Goal: Transaction & Acquisition: Download file/media

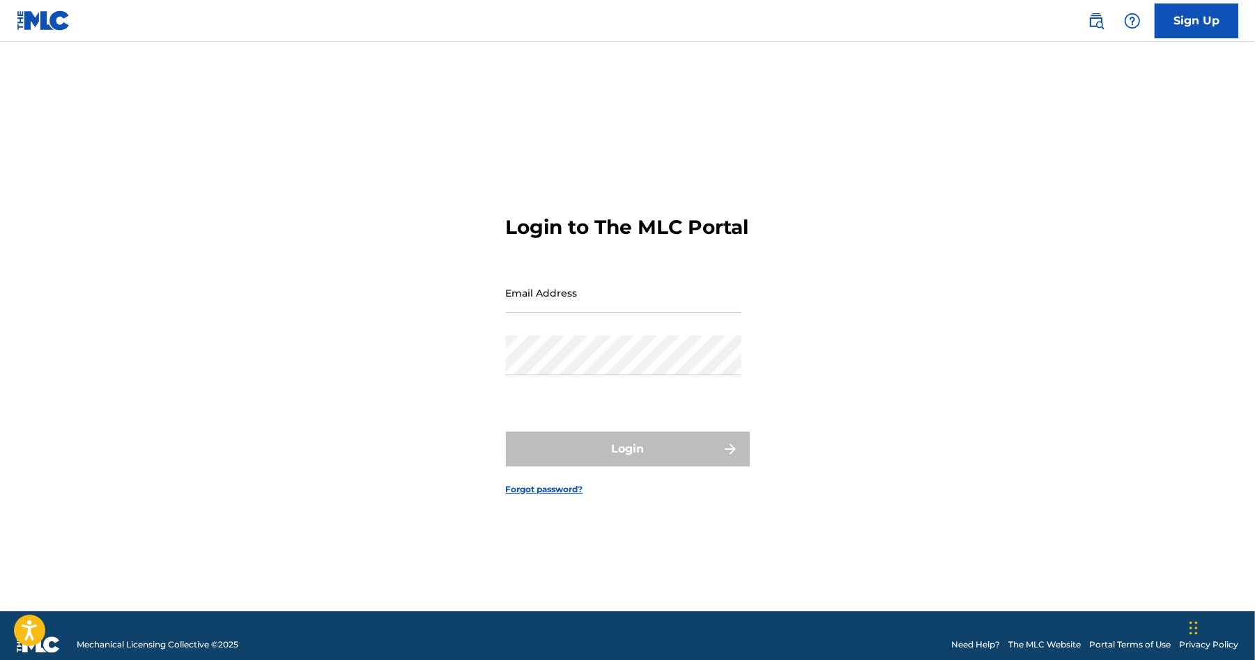
click at [518, 309] on input "Email Address" at bounding box center [623, 293] width 235 height 40
type input "[EMAIL_ADDRESS][DOMAIN_NAME]"
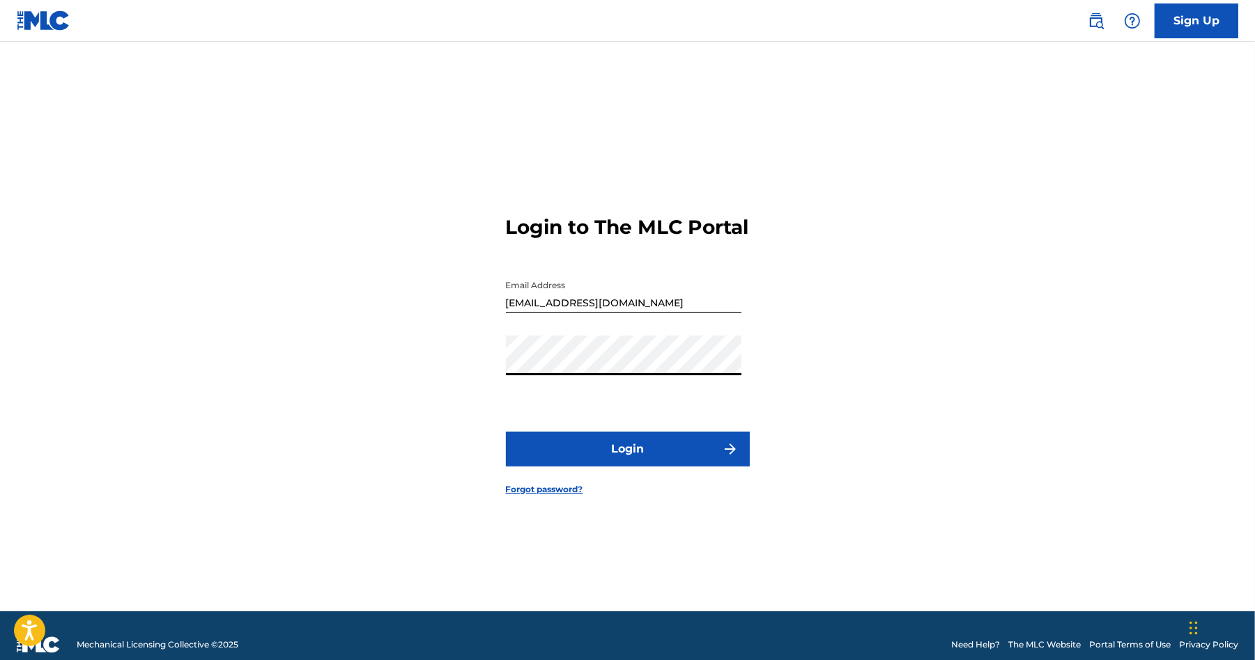
click at [615, 460] on button "Login" at bounding box center [628, 449] width 244 height 35
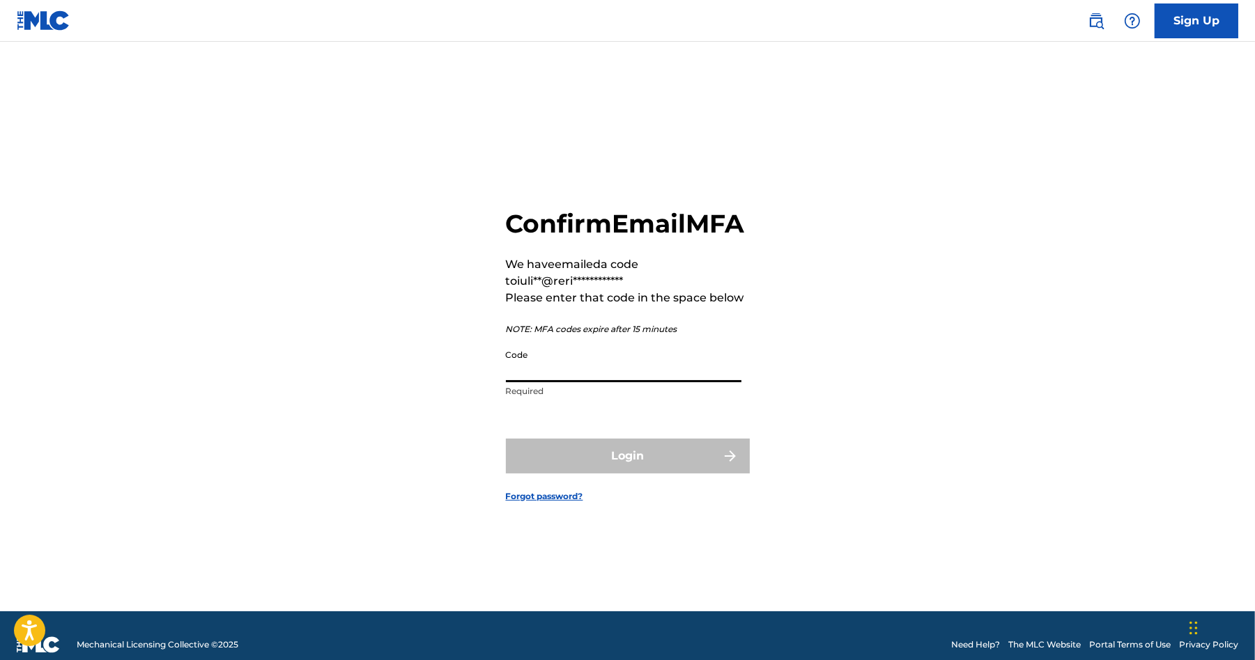
click at [516, 382] on input "Code" at bounding box center [623, 363] width 235 height 40
paste input "606813"
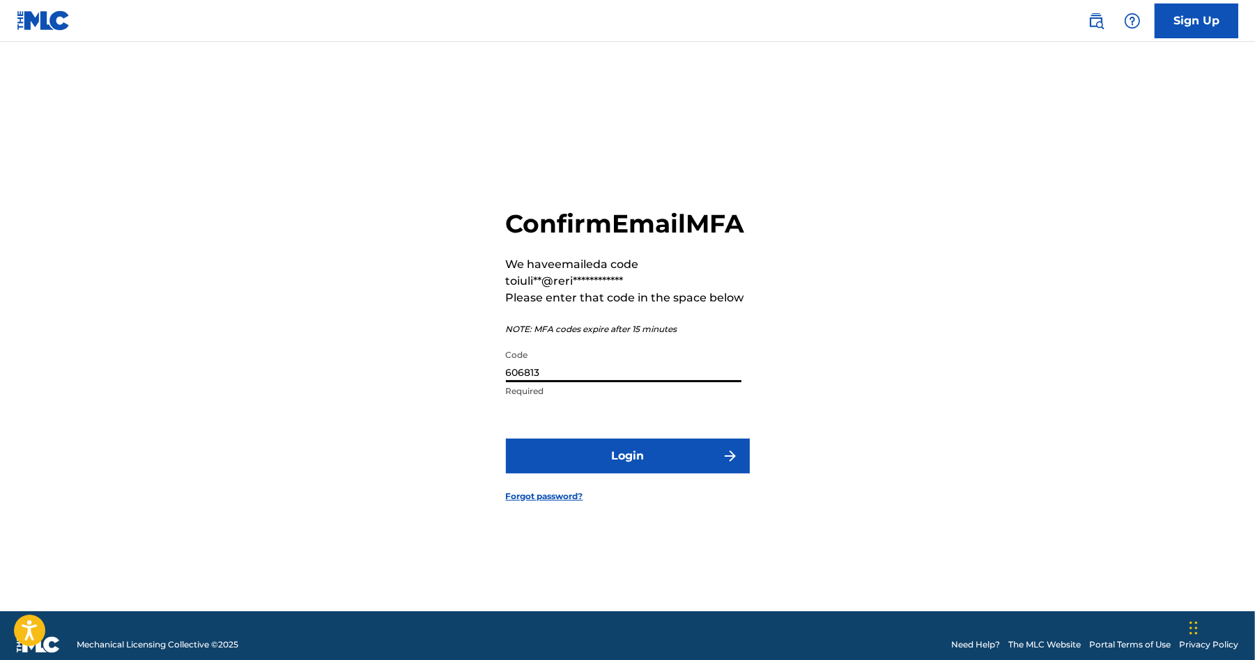
type input "606813"
click at [625, 472] on button "Login" at bounding box center [628, 456] width 244 height 35
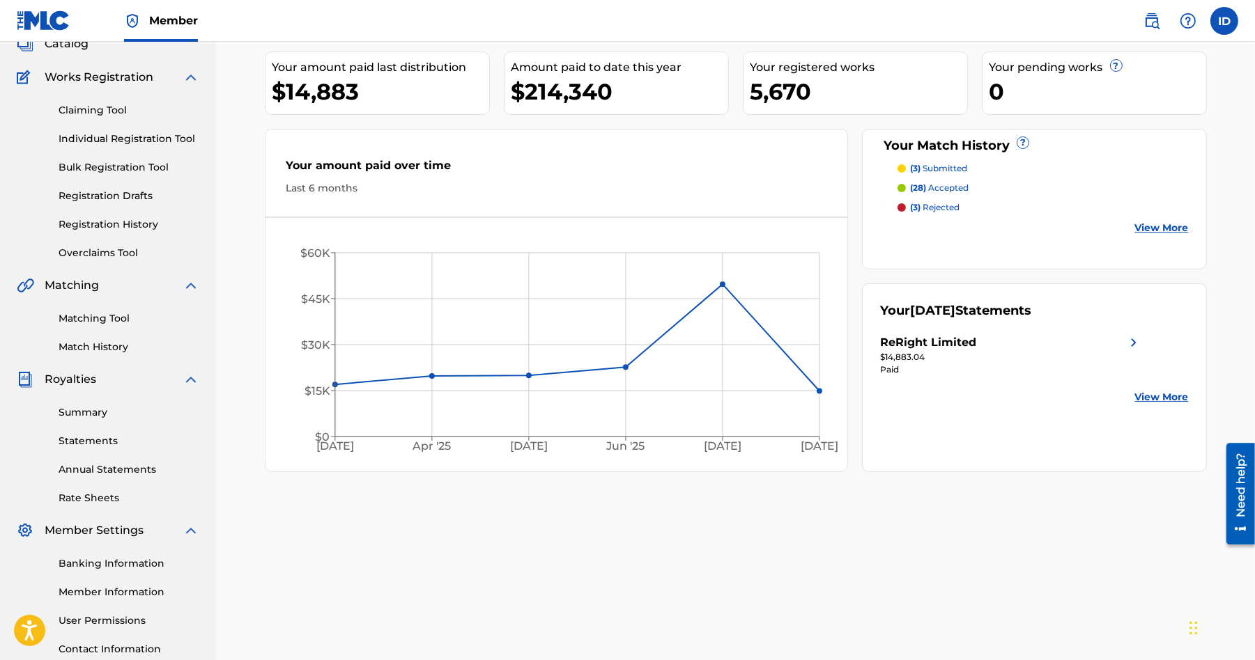
scroll to position [103, 0]
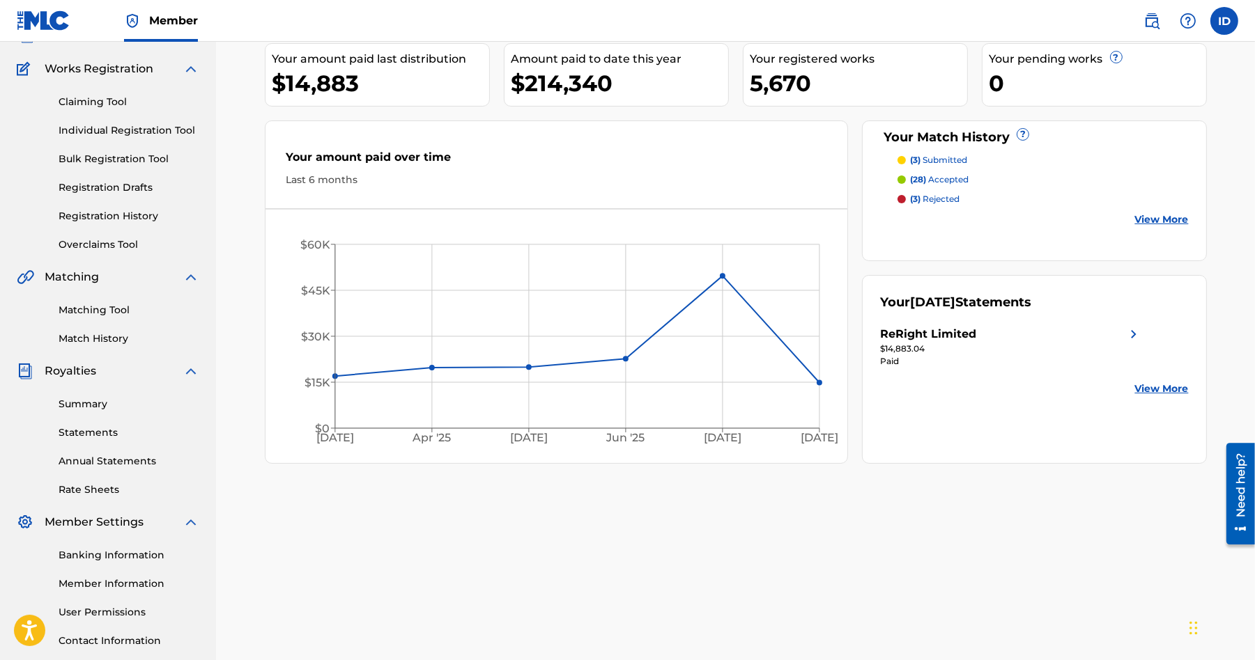
click at [81, 406] on link "Summary" at bounding box center [129, 404] width 141 height 15
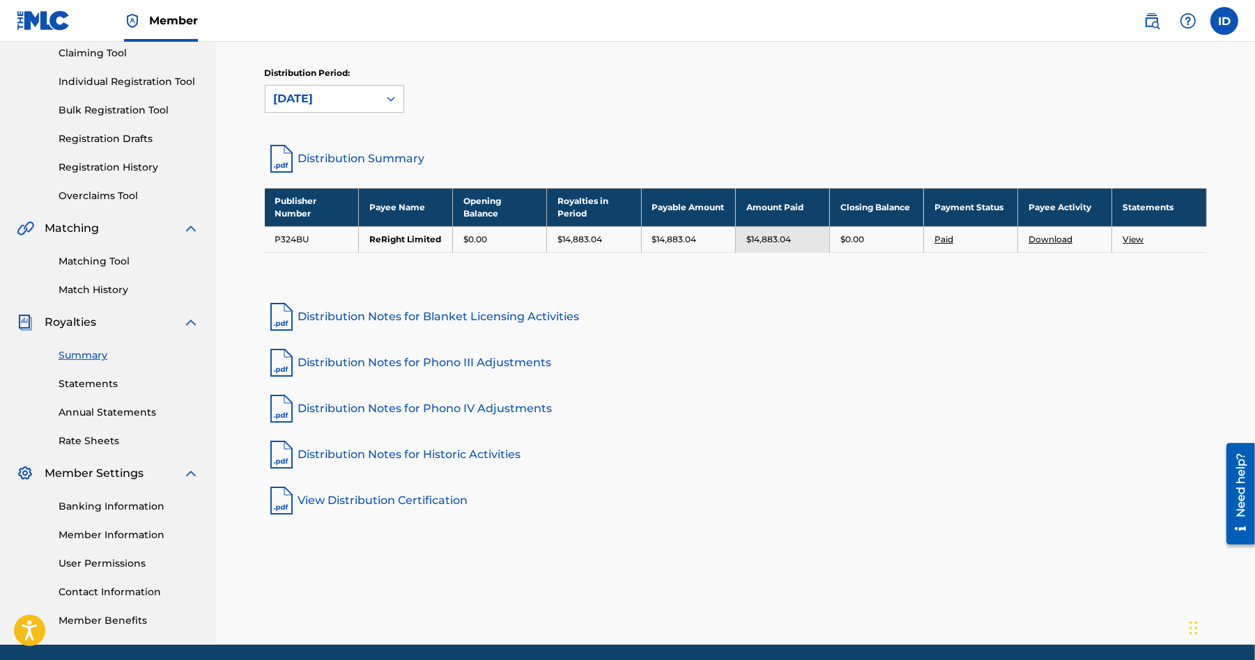
scroll to position [136, 0]
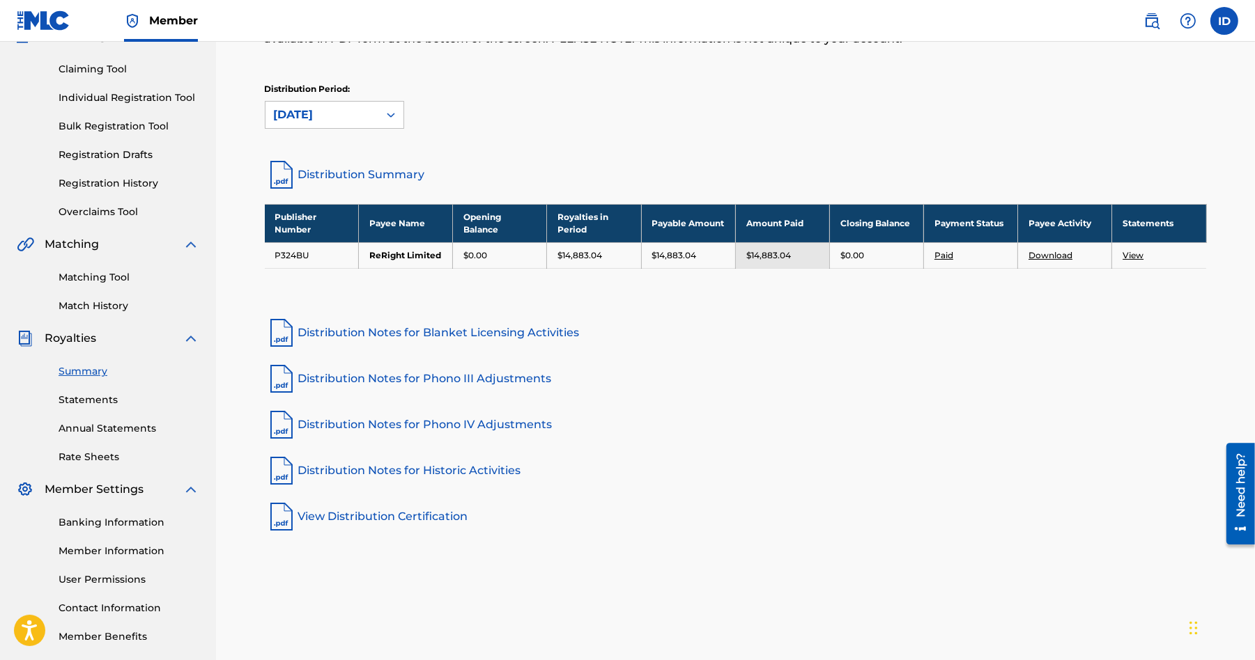
click at [92, 403] on link "Statements" at bounding box center [129, 400] width 141 height 15
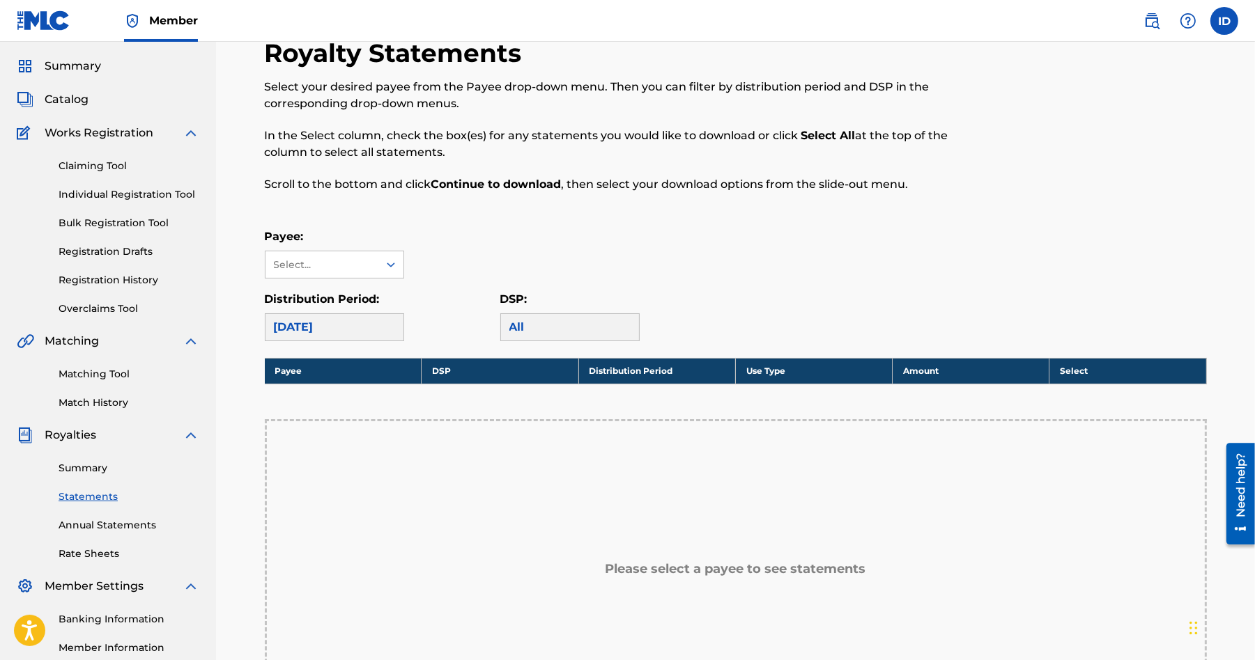
scroll to position [40, 0]
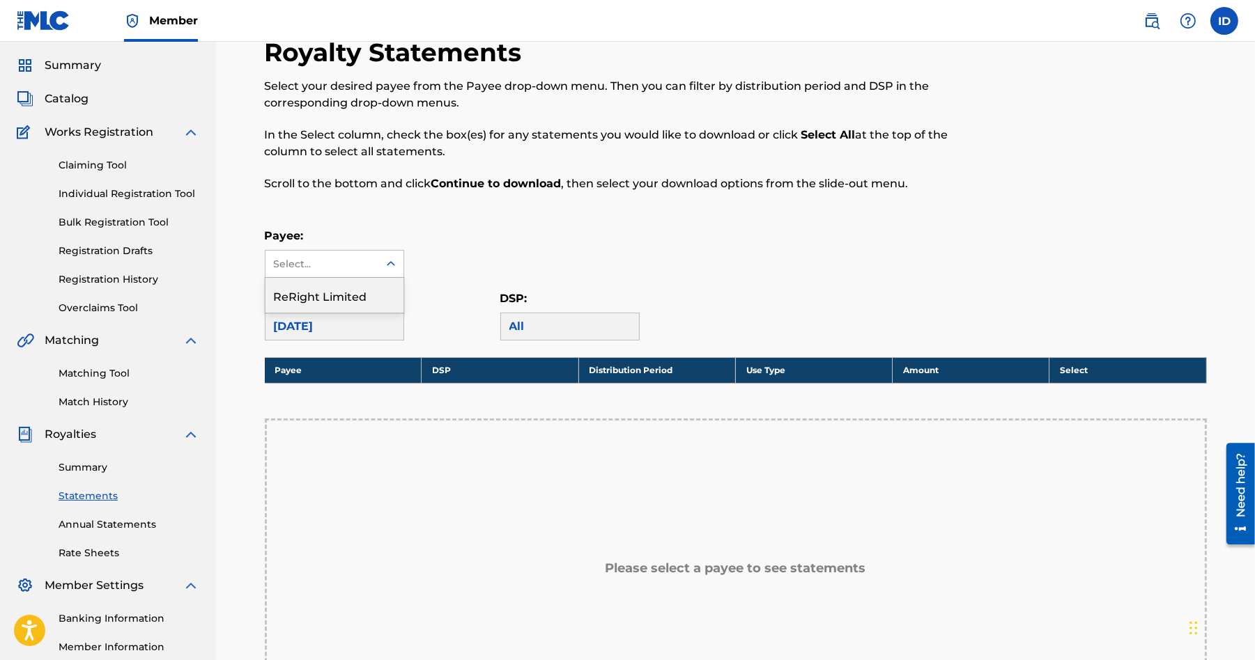
click at [382, 267] on div at bounding box center [390, 263] width 25 height 25
click at [361, 288] on div "ReRight Limited" at bounding box center [334, 295] width 138 height 35
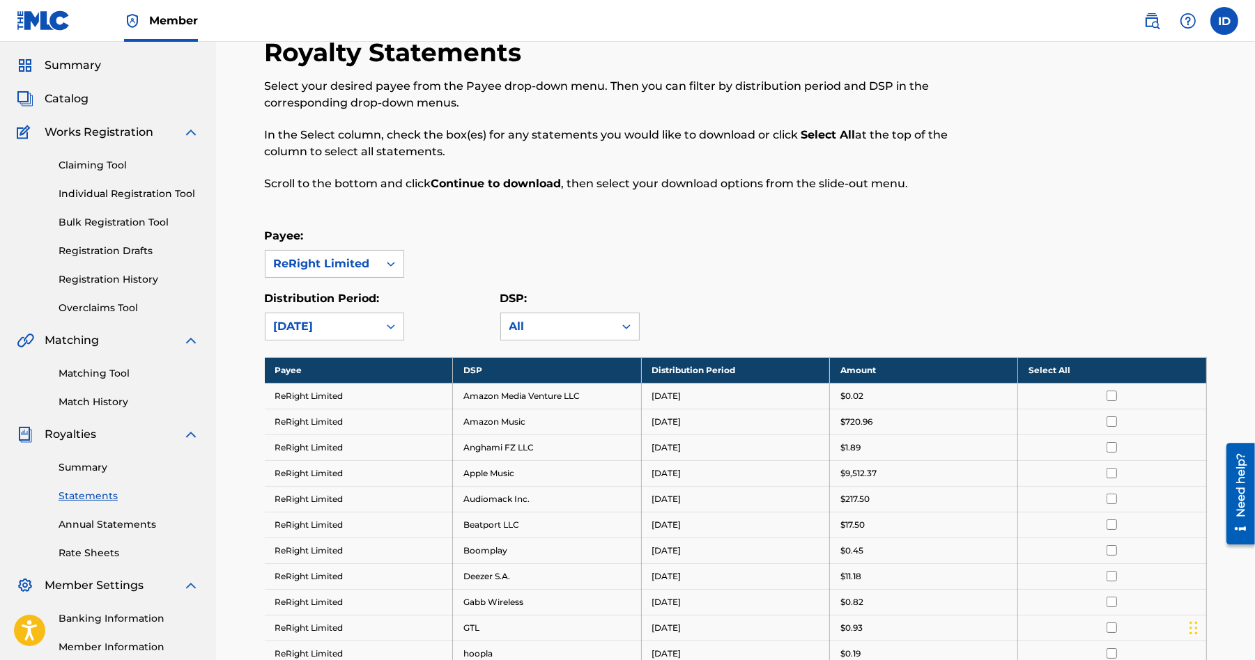
drag, startPoint x: 1048, startPoint y: 371, endPoint x: 1048, endPoint y: 349, distance: 21.6
click at [1048, 370] on th "Select All" at bounding box center [1112, 370] width 188 height 26
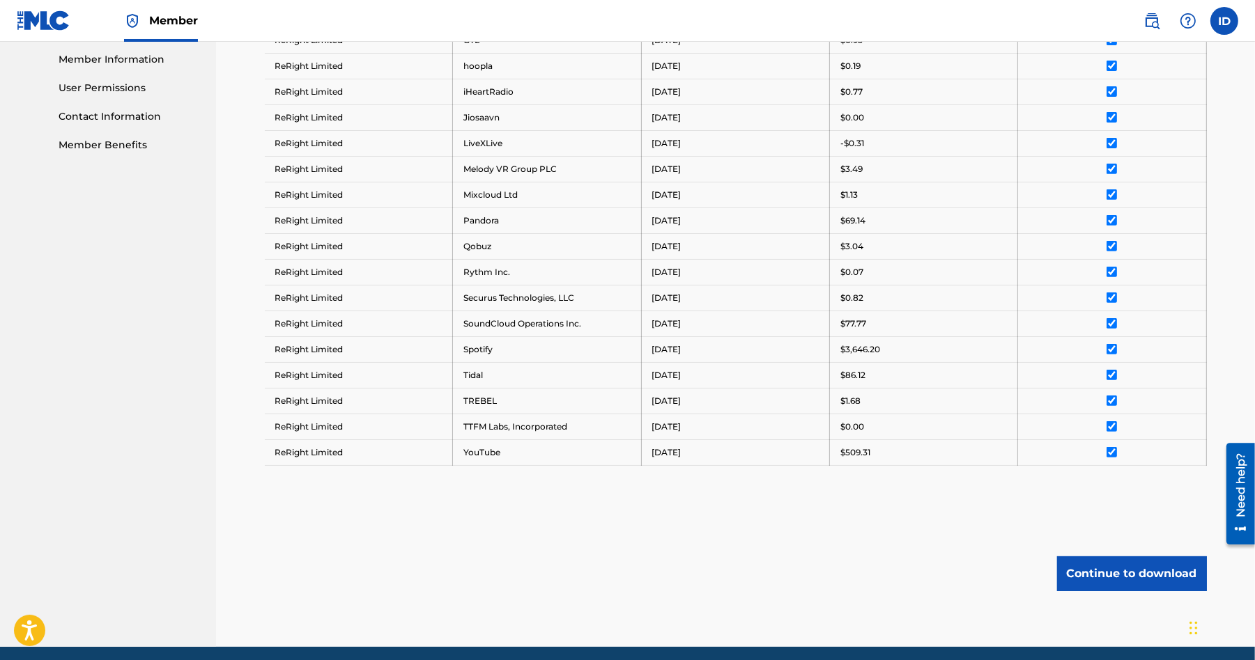
scroll to position [676, 0]
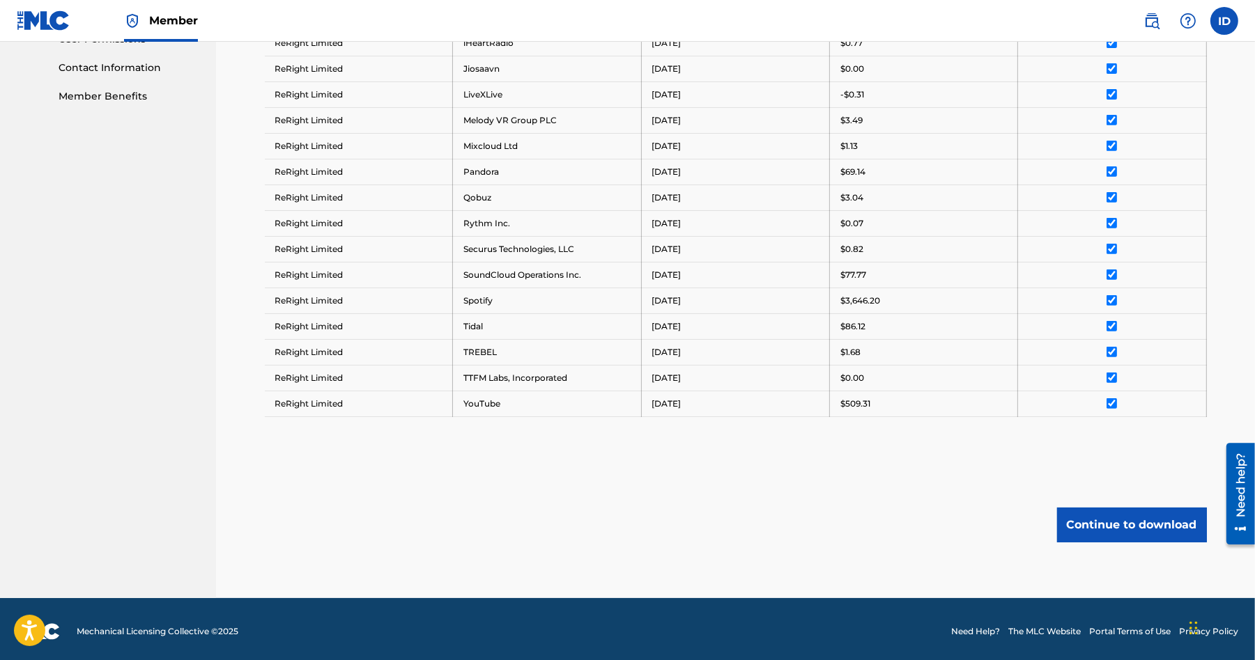
click at [1108, 518] on button "Continue to download" at bounding box center [1132, 525] width 150 height 35
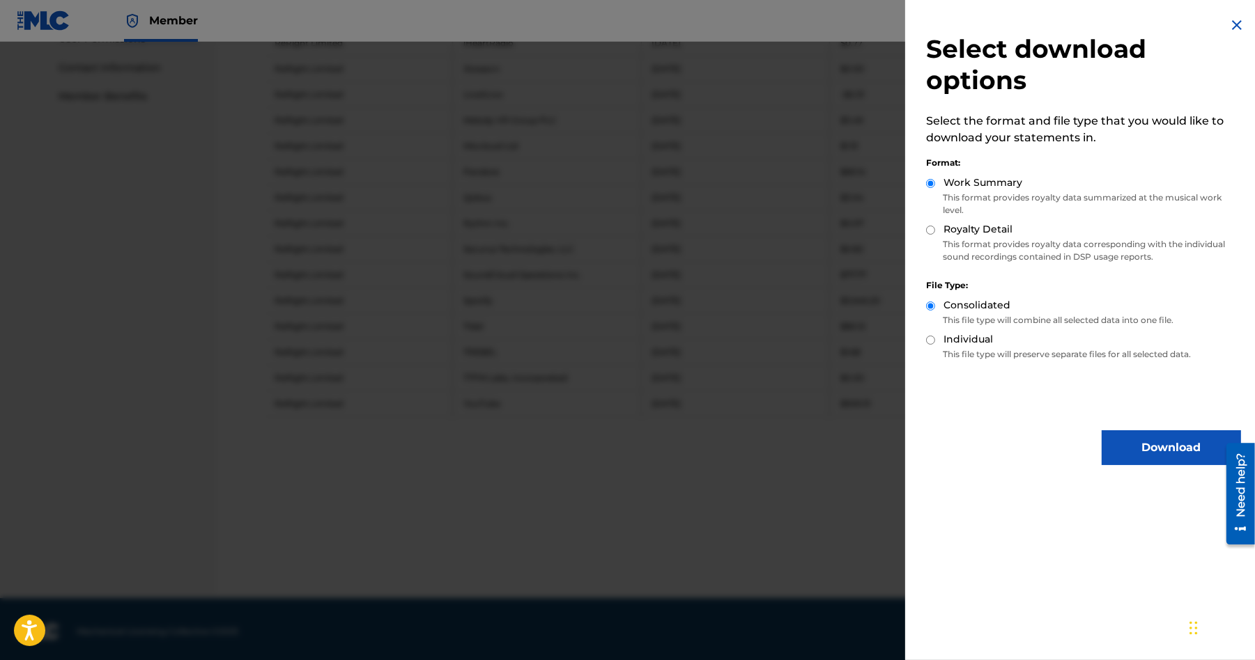
click at [1145, 448] on button "Download" at bounding box center [1170, 448] width 139 height 35
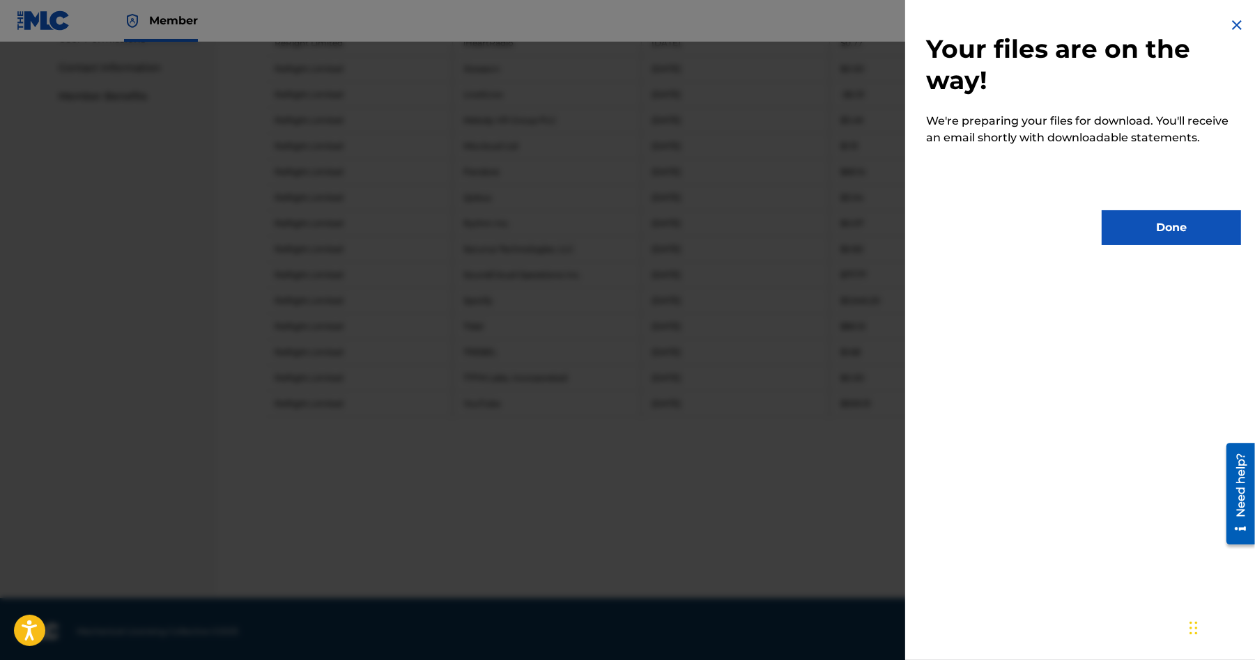
click at [1159, 223] on button "Done" at bounding box center [1170, 227] width 139 height 35
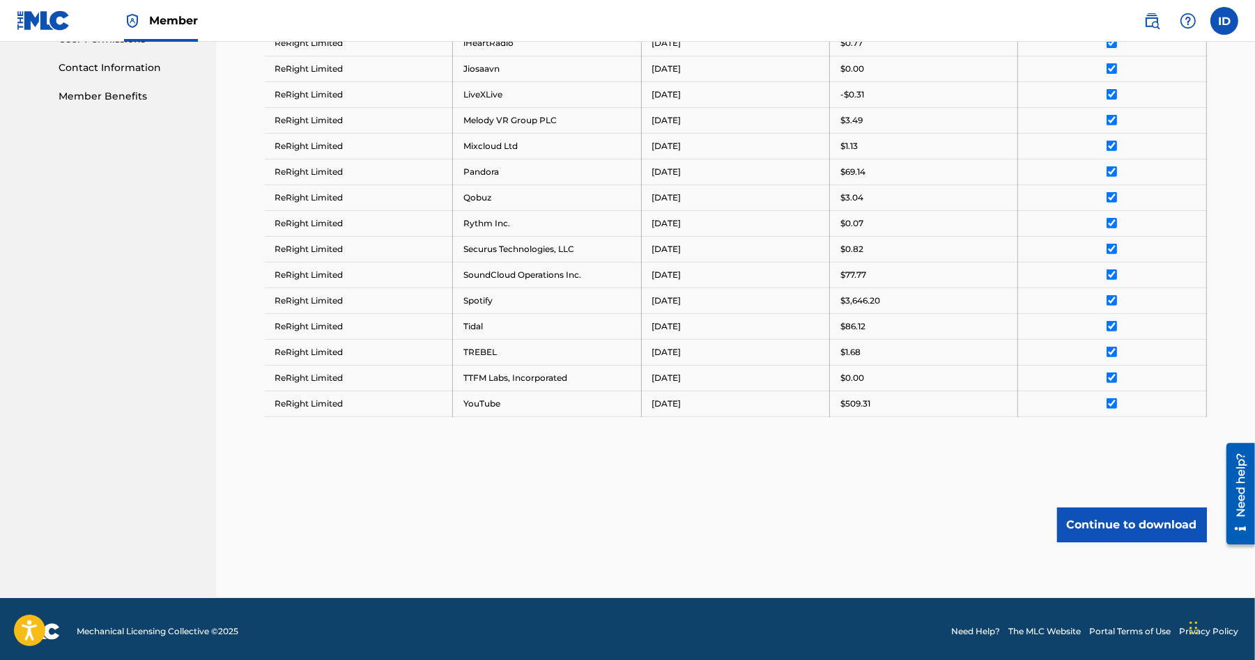
click at [1096, 519] on button "Continue to download" at bounding box center [1132, 525] width 150 height 35
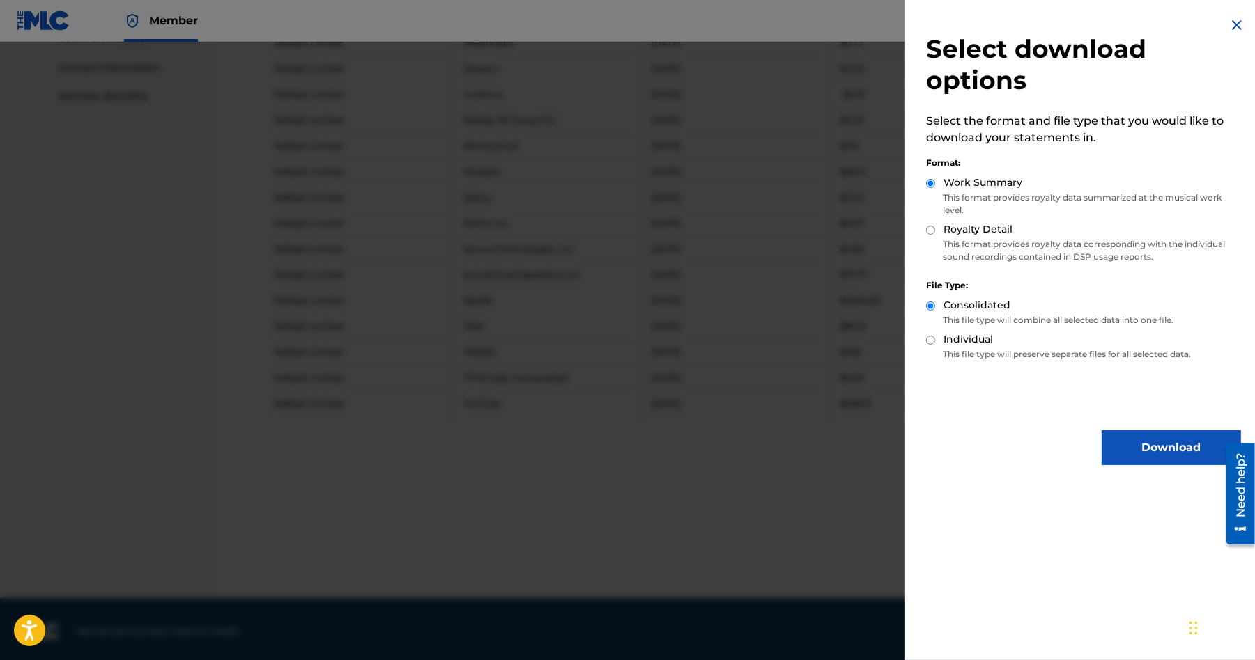
click at [931, 228] on input "Royalty Detail" at bounding box center [930, 230] width 9 height 9
radio input "true"
click at [1152, 444] on button "Download" at bounding box center [1170, 448] width 139 height 35
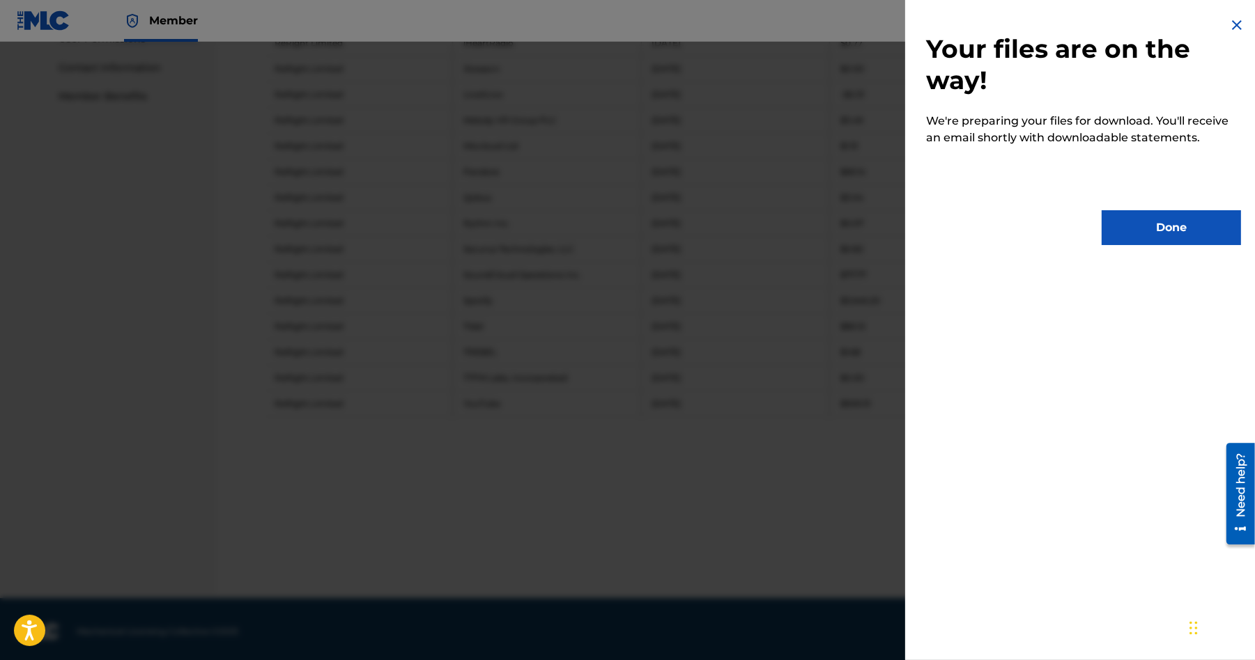
click at [1154, 230] on button "Done" at bounding box center [1170, 227] width 139 height 35
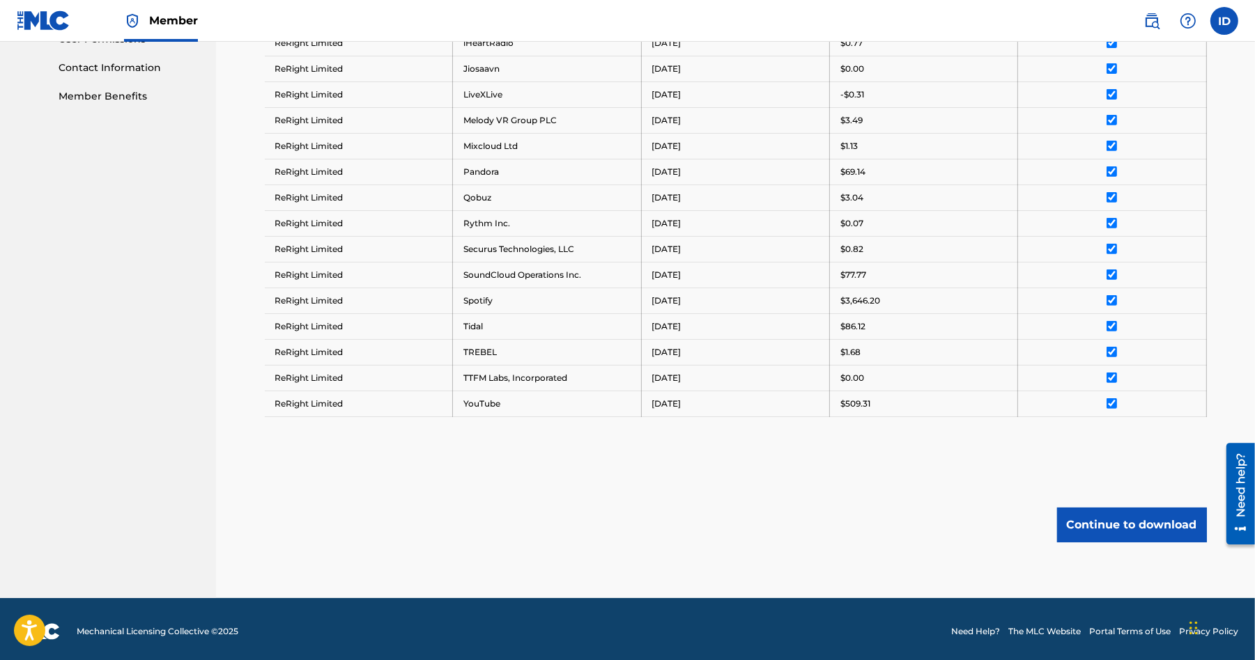
scroll to position [0, 0]
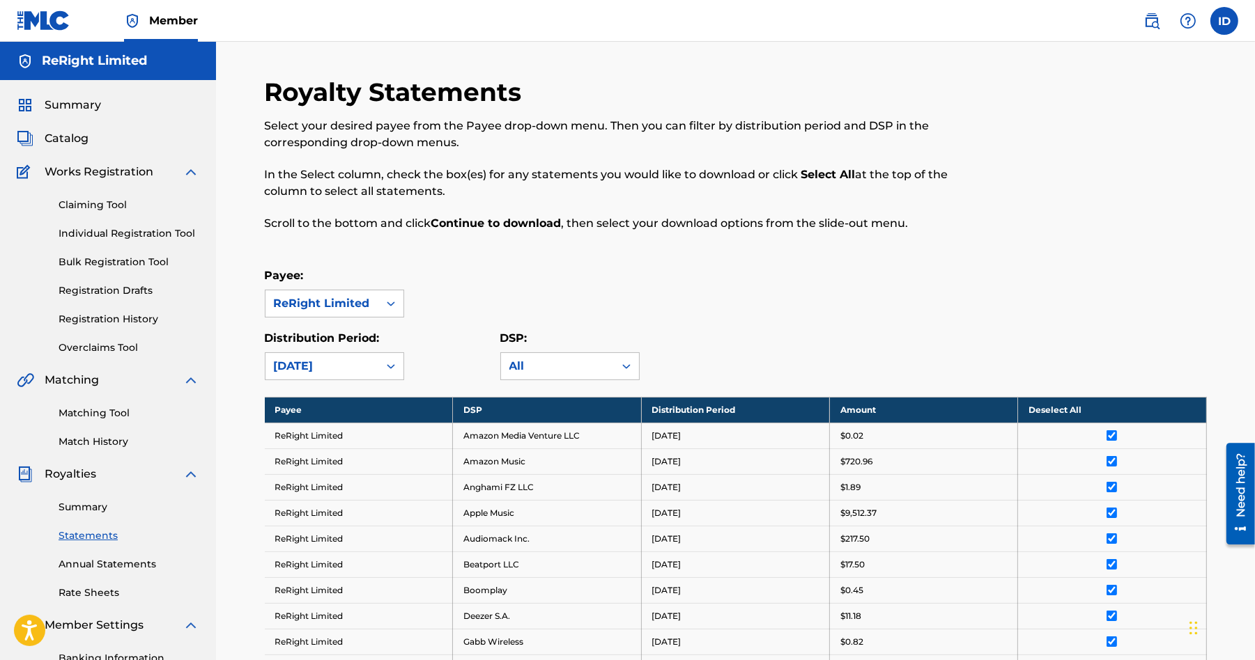
click at [85, 506] on link "Summary" at bounding box center [129, 507] width 141 height 15
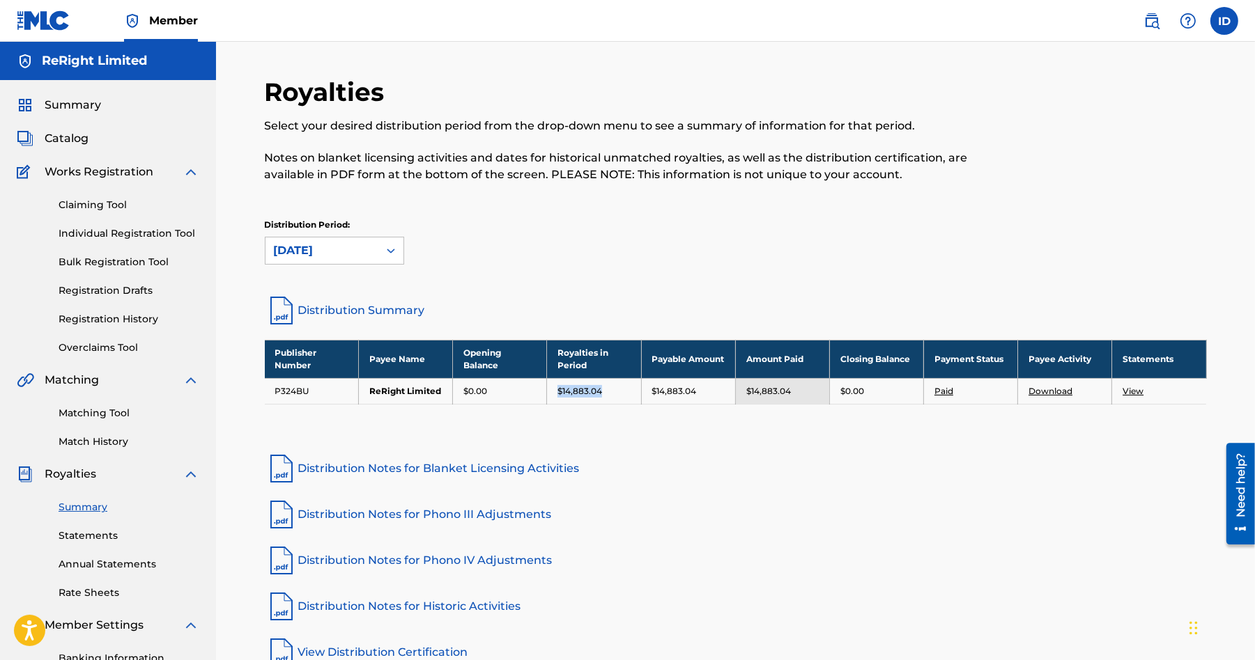
drag, startPoint x: 559, startPoint y: 392, endPoint x: 605, endPoint y: 392, distance: 46.0
click at [605, 392] on div "$14,883.04" at bounding box center [593, 391] width 72 height 13
copy p "$14,883.04"
click at [587, 410] on div "Publisher Number Payee Name Opening Balance Royalties in Period Payable Amount …" at bounding box center [736, 390] width 942 height 100
click at [589, 176] on p "Notes on blanket licensing activities and dates for historical unmatched royalt…" at bounding box center [627, 166] width 725 height 33
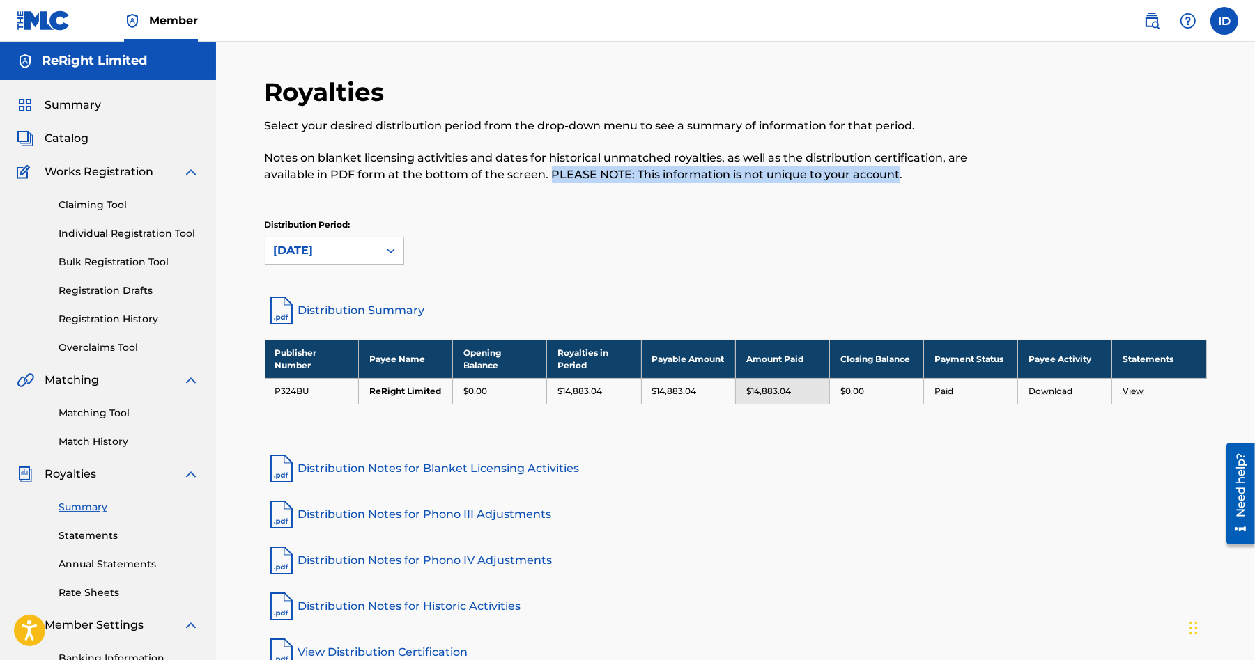
drag, startPoint x: 549, startPoint y: 173, endPoint x: 894, endPoint y: 179, distance: 344.9
click at [894, 179] on p "Notes on blanket licensing activities and dates for historical unmatched royalt…" at bounding box center [627, 166] width 725 height 33
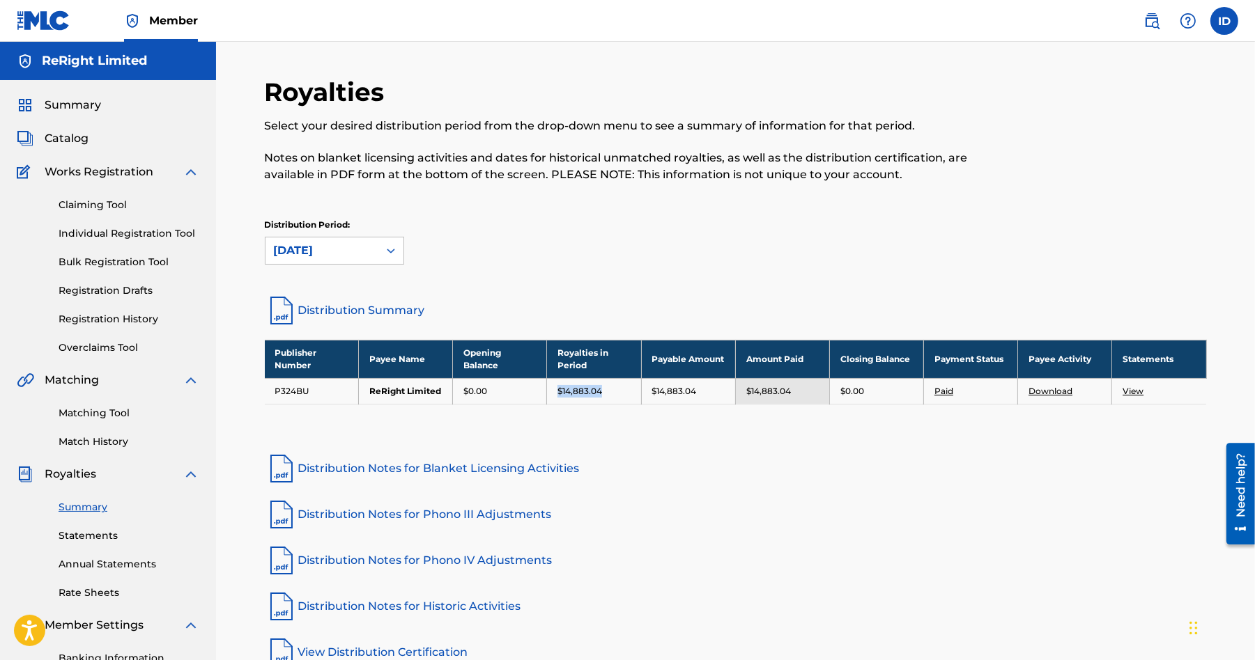
drag, startPoint x: 558, startPoint y: 392, endPoint x: 605, endPoint y: 391, distance: 46.7
click at [605, 391] on div "$14,883.04" at bounding box center [593, 391] width 72 height 13
copy p "$14,883.04"
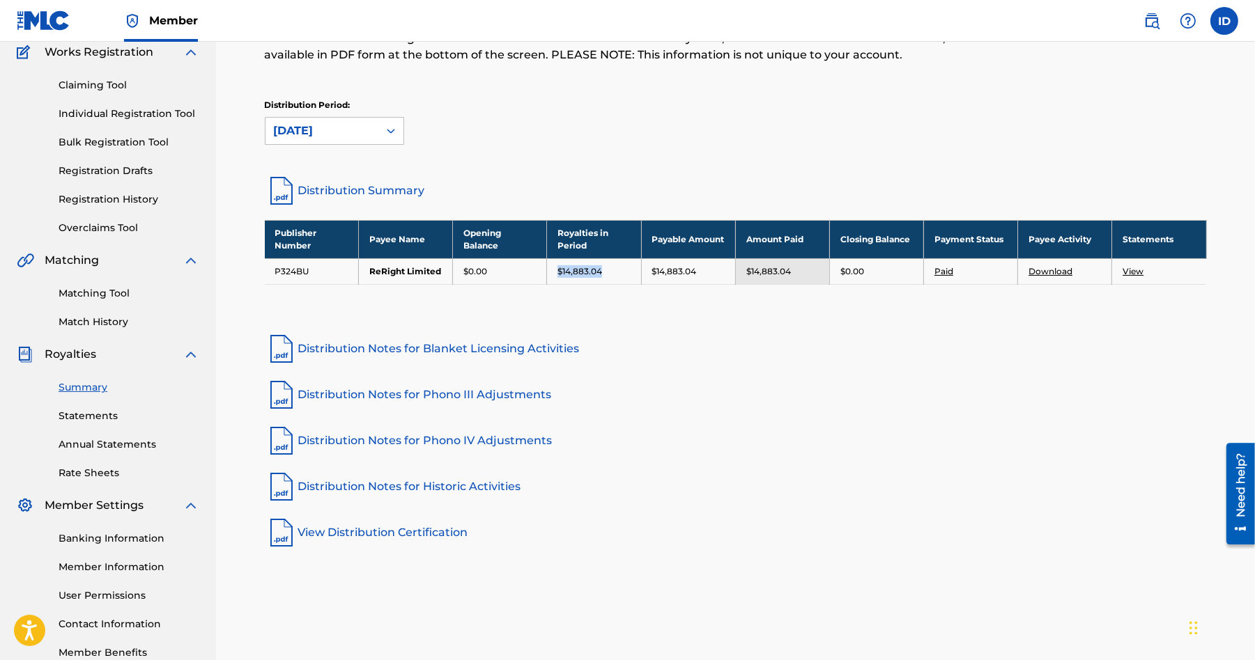
scroll to position [91, 0]
